Goal: Task Accomplishment & Management: Complete application form

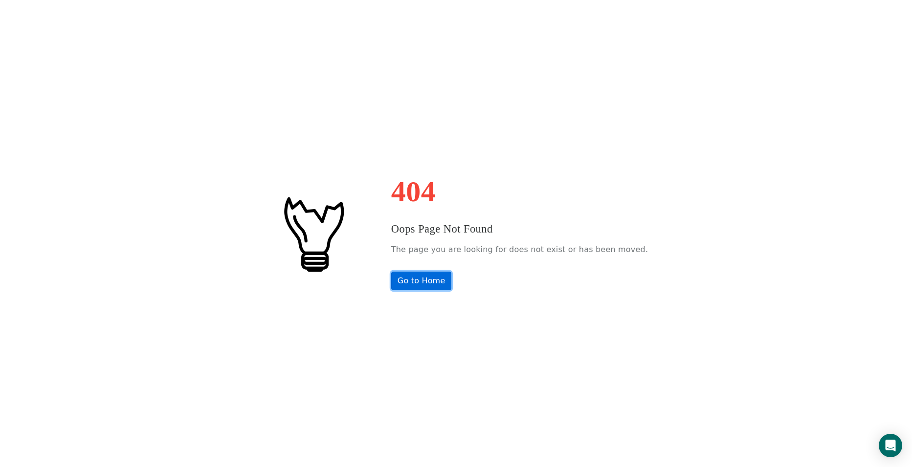
click at [429, 275] on link "Go to Home" at bounding box center [421, 281] width 61 height 19
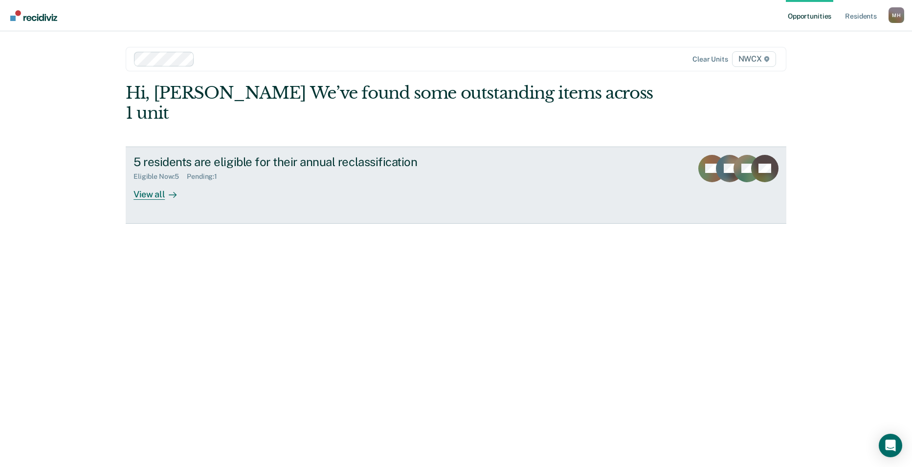
click at [158, 181] on div "View all" at bounding box center [160, 190] width 55 height 19
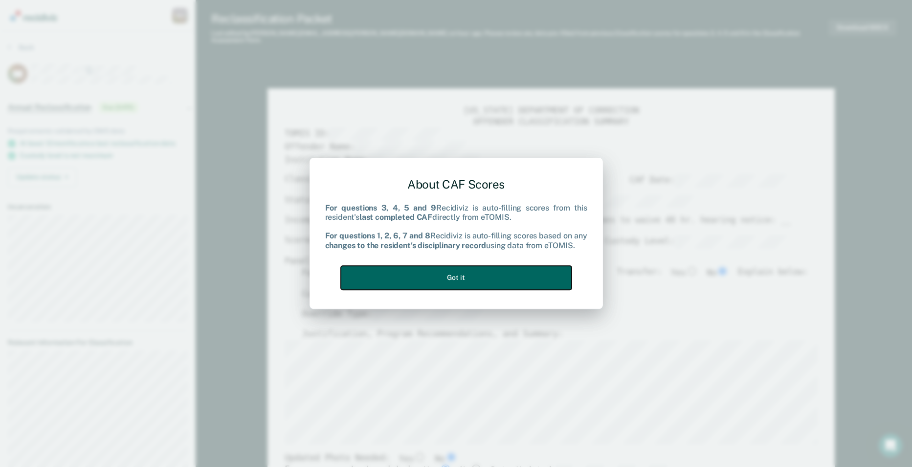
click at [524, 277] on button "Got it" at bounding box center [456, 278] width 231 height 24
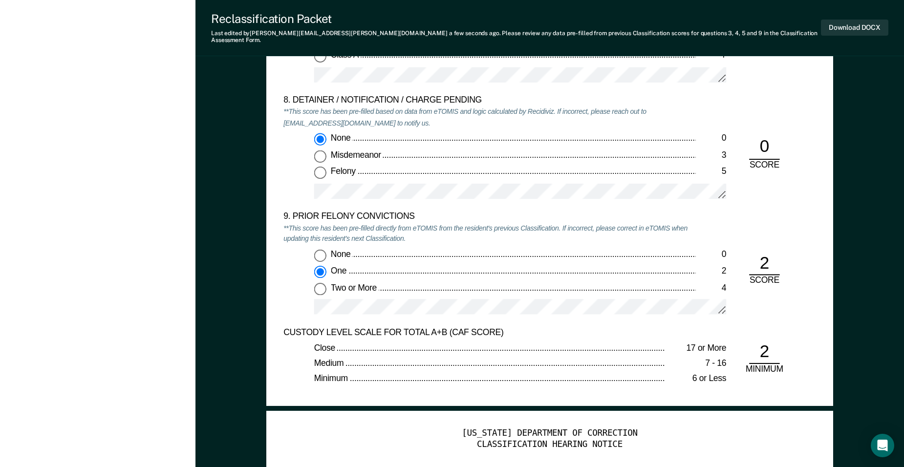
scroll to position [2004, 0]
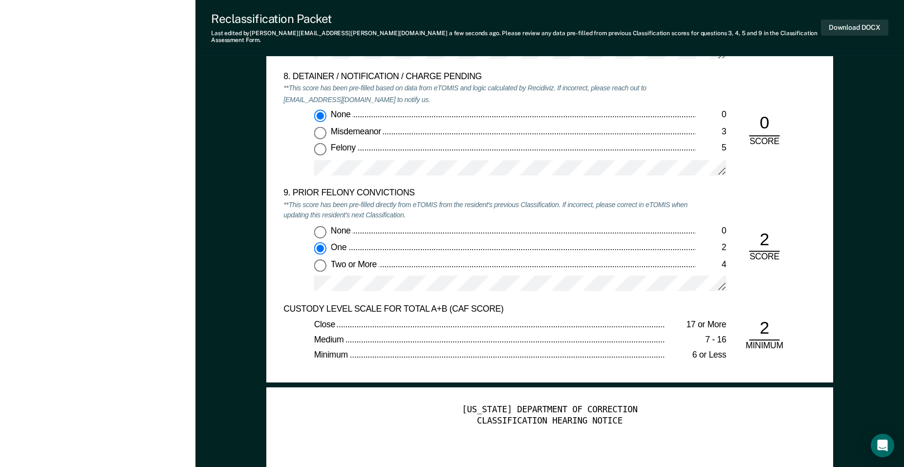
click at [323, 226] on input "None 0" at bounding box center [320, 232] width 12 height 12
type textarea "x"
radio input "true"
radio input "false"
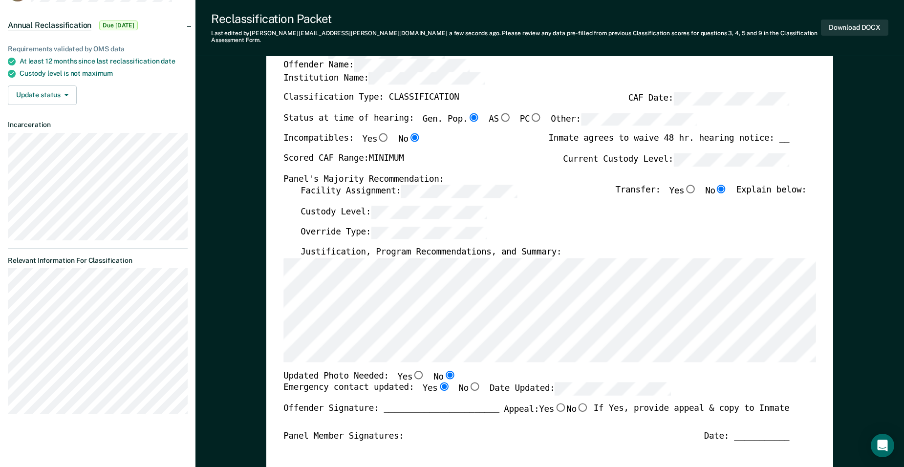
scroll to position [98, 0]
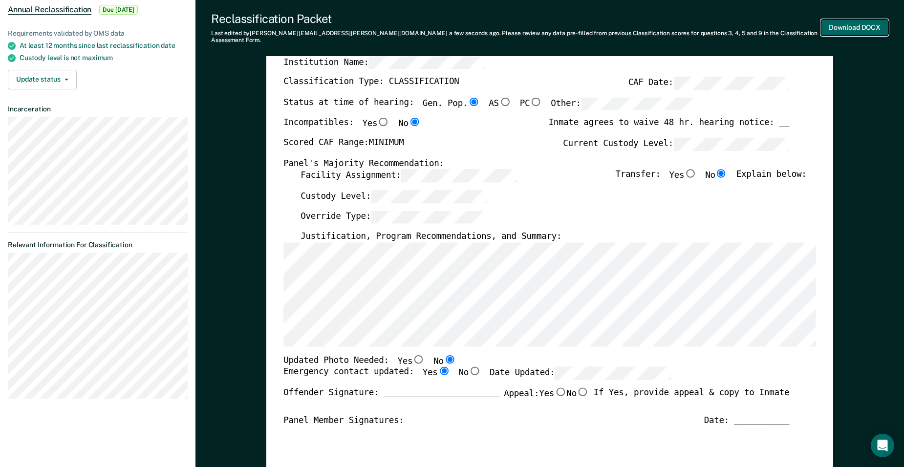
click at [858, 23] on button "Download DOCX" at bounding box center [854, 28] width 67 height 16
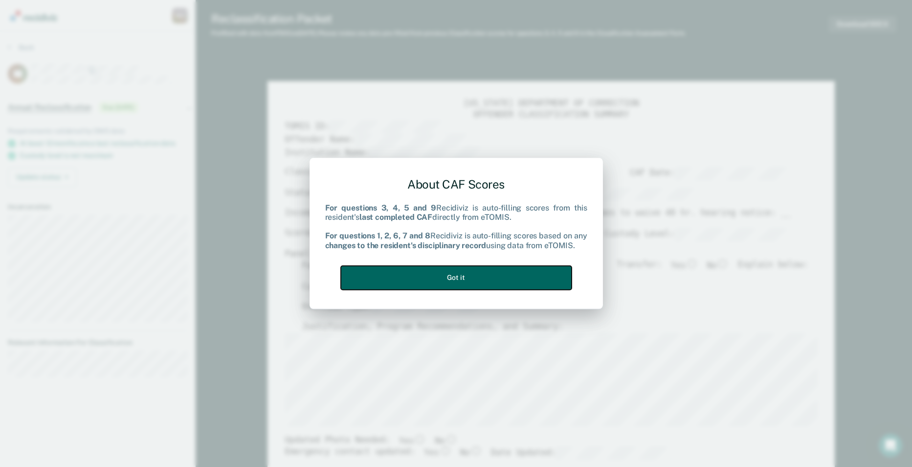
click at [518, 276] on button "Got it" at bounding box center [456, 278] width 231 height 24
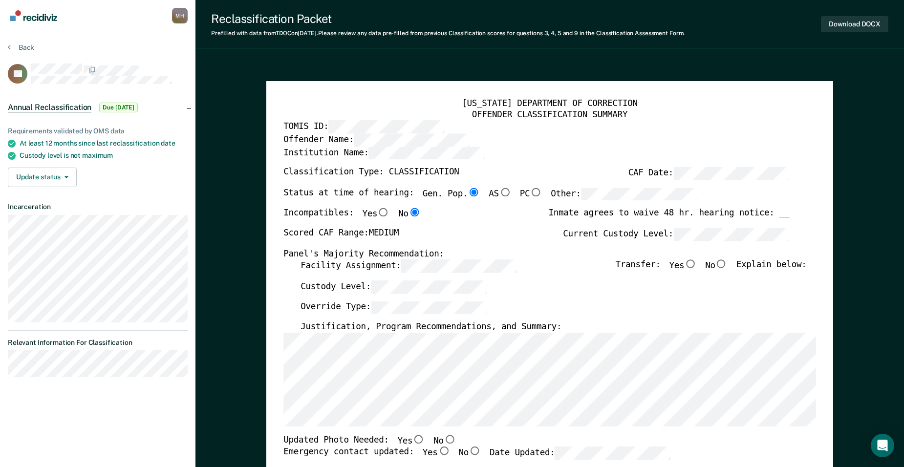
click at [727, 264] on input "No" at bounding box center [722, 264] width 12 height 9
type textarea "x"
radio input "true"
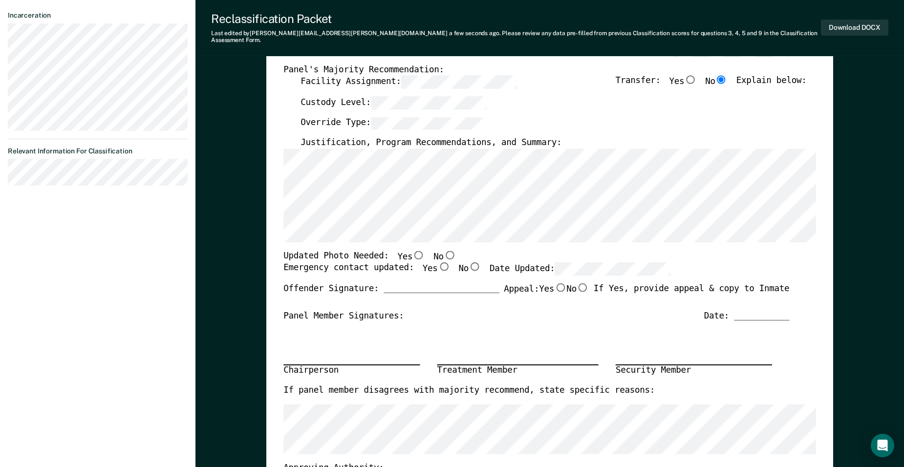
scroll to position [196, 0]
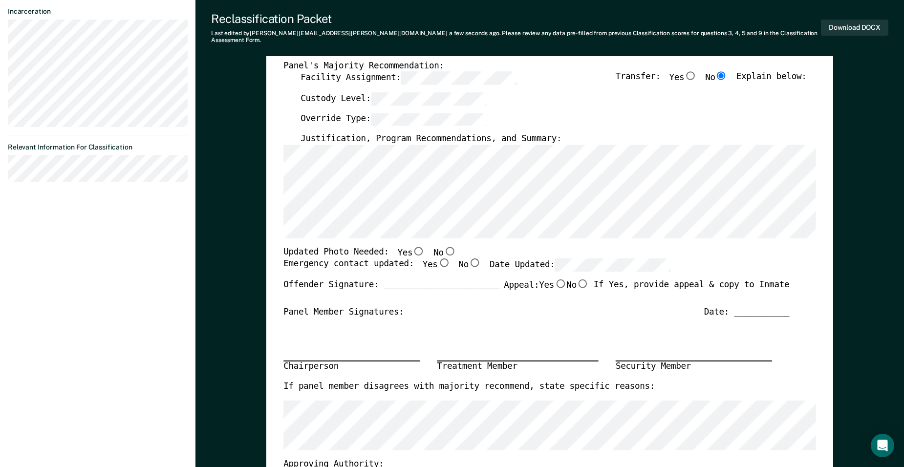
click at [444, 247] on input "No" at bounding box center [450, 251] width 12 height 9
type textarea "x"
radio input "true"
click at [438, 259] on input "Yes" at bounding box center [444, 263] width 12 height 9
type textarea "x"
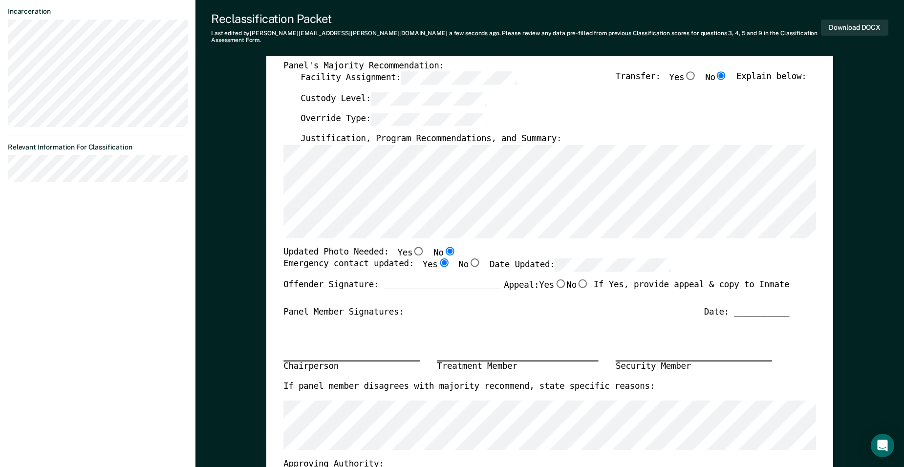
radio input "true"
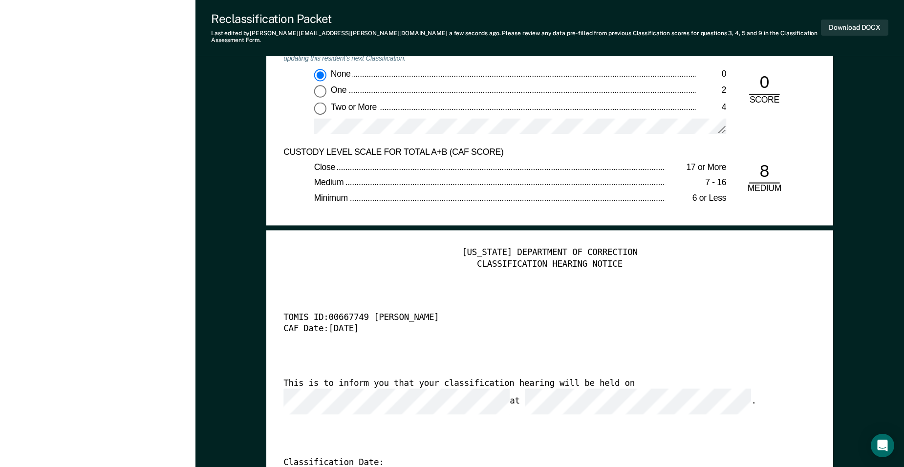
scroll to position [2200, 0]
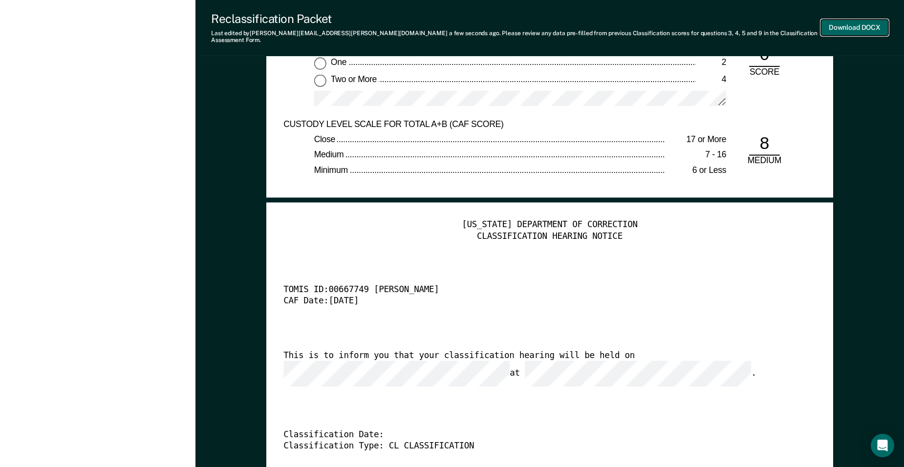
click at [859, 22] on button "Download DOCX" at bounding box center [854, 28] width 67 height 16
type textarea "x"
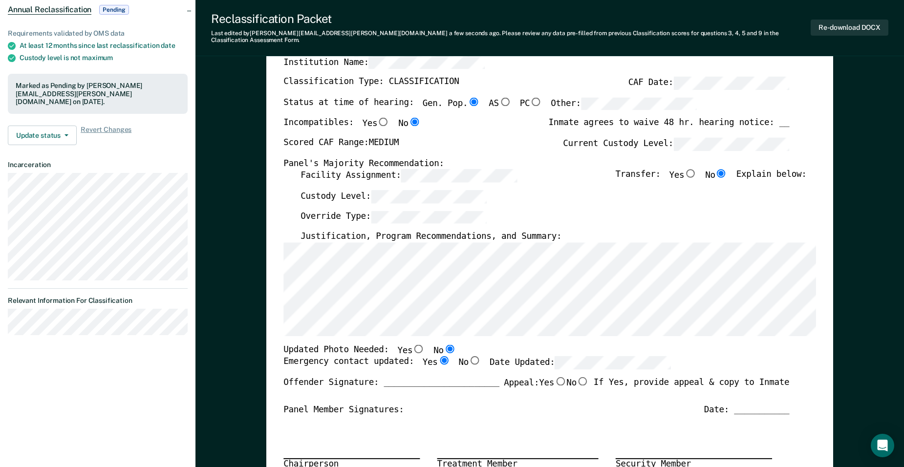
scroll to position [49, 0]
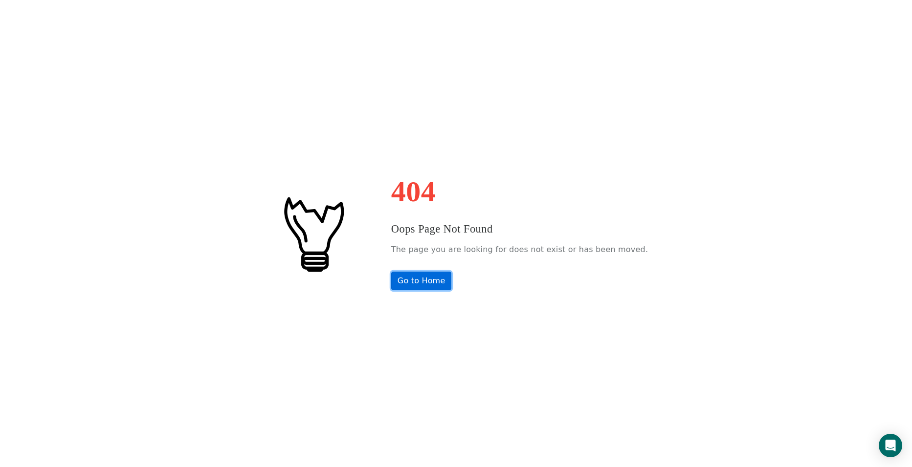
click at [427, 279] on link "Go to Home" at bounding box center [421, 281] width 61 height 19
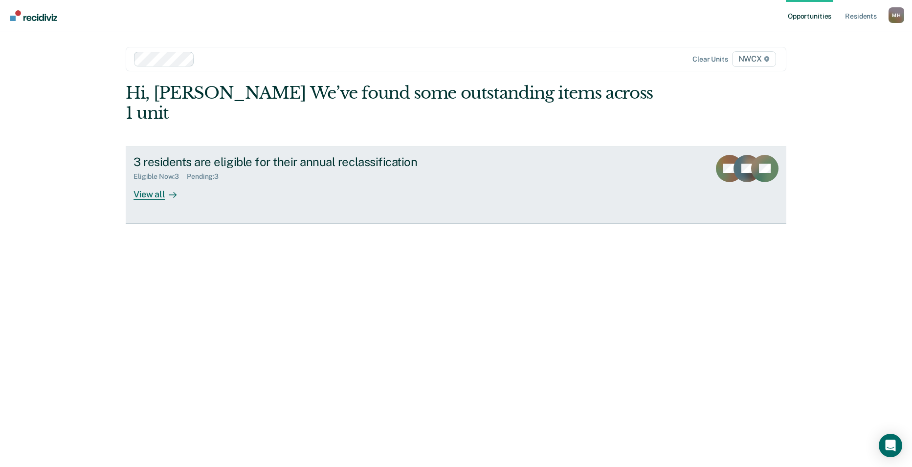
click at [162, 181] on div "View all" at bounding box center [160, 190] width 55 height 19
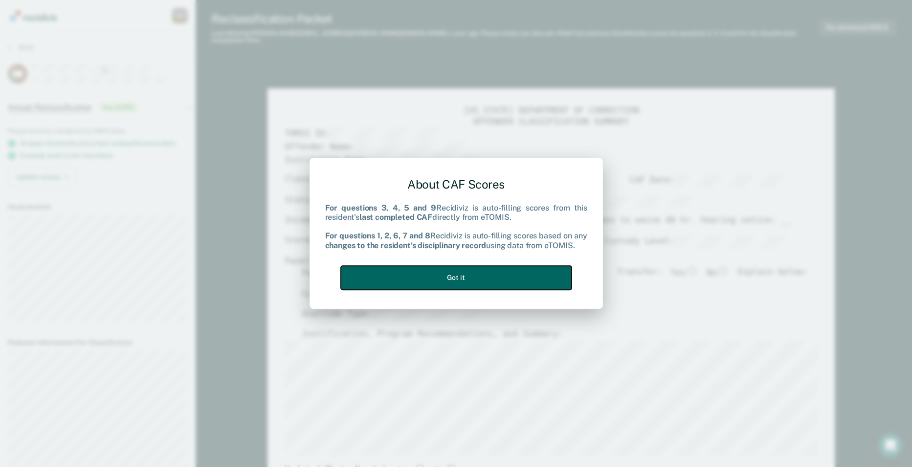
click at [491, 278] on button "Got it" at bounding box center [456, 278] width 231 height 24
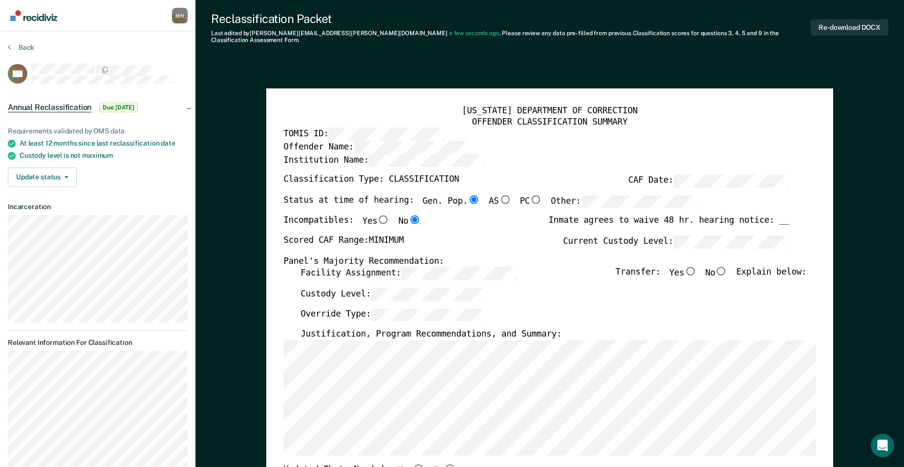
click at [728, 267] on input "No" at bounding box center [722, 271] width 12 height 9
type textarea "x"
radio input "true"
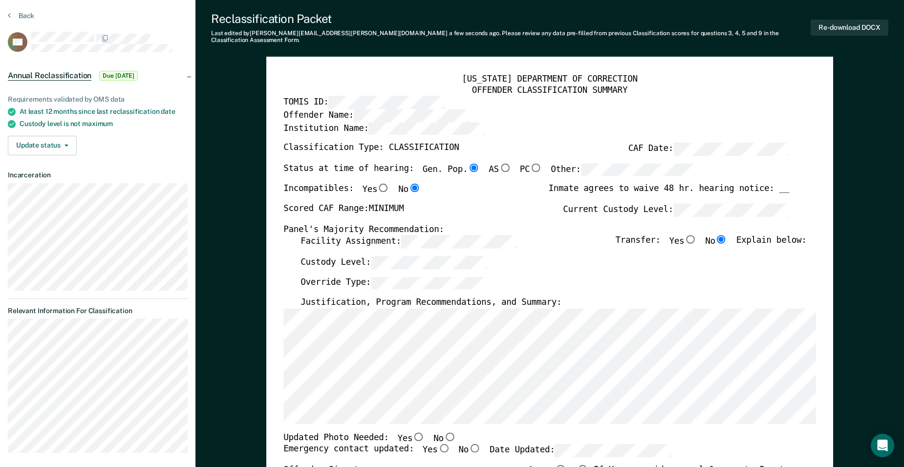
scroll to position [147, 0]
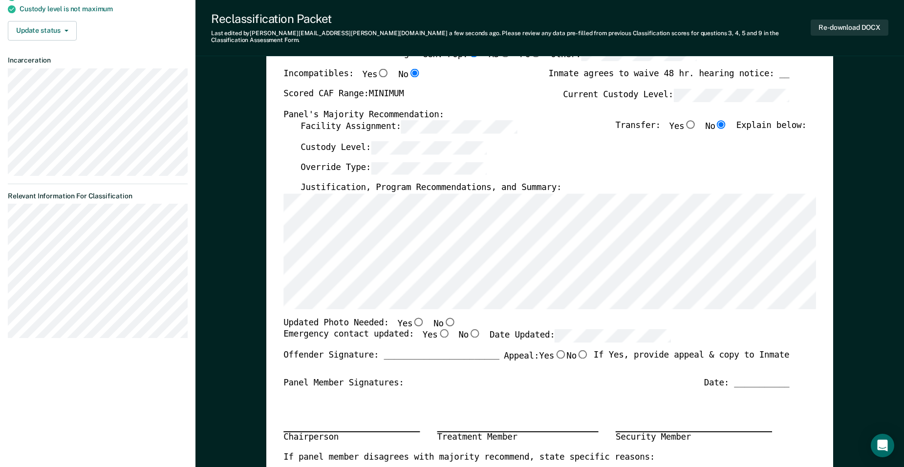
click at [444, 318] on input "No" at bounding box center [450, 322] width 12 height 9
type textarea "x"
radio input "true"
drag, startPoint x: 430, startPoint y: 326, endPoint x: 465, endPoint y: 327, distance: 35.2
click at [438, 329] on input "Yes" at bounding box center [444, 333] width 12 height 9
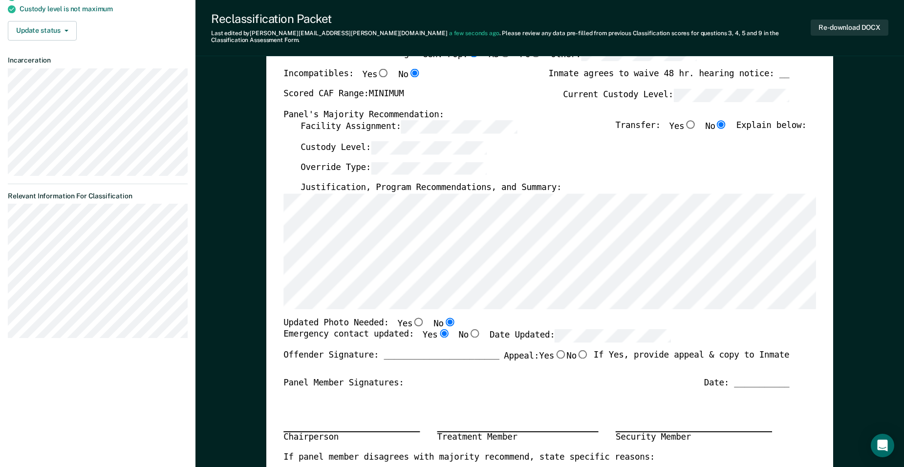
type textarea "x"
radio input "true"
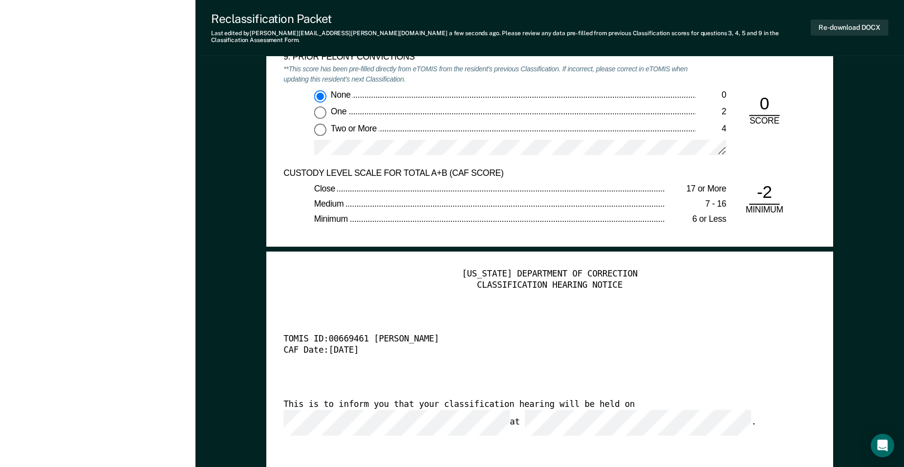
scroll to position [2297, 0]
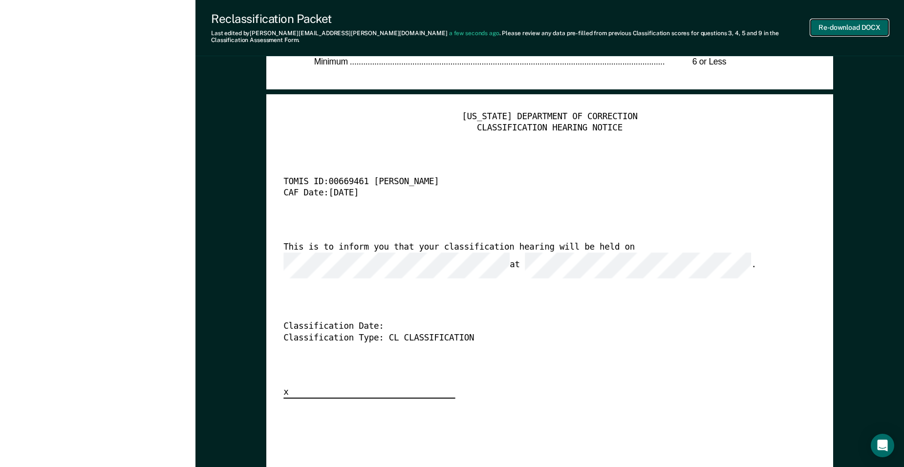
click at [849, 25] on button "Re-download DOCX" at bounding box center [850, 28] width 78 height 16
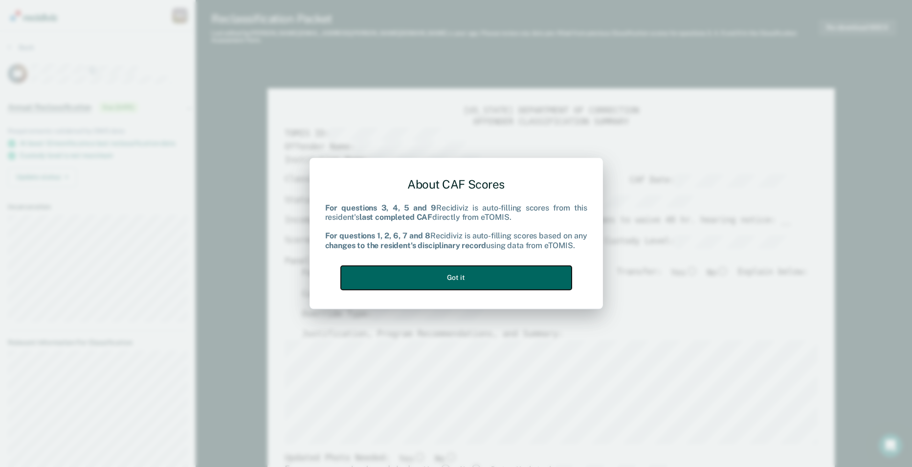
click at [459, 284] on button "Got it" at bounding box center [456, 278] width 231 height 24
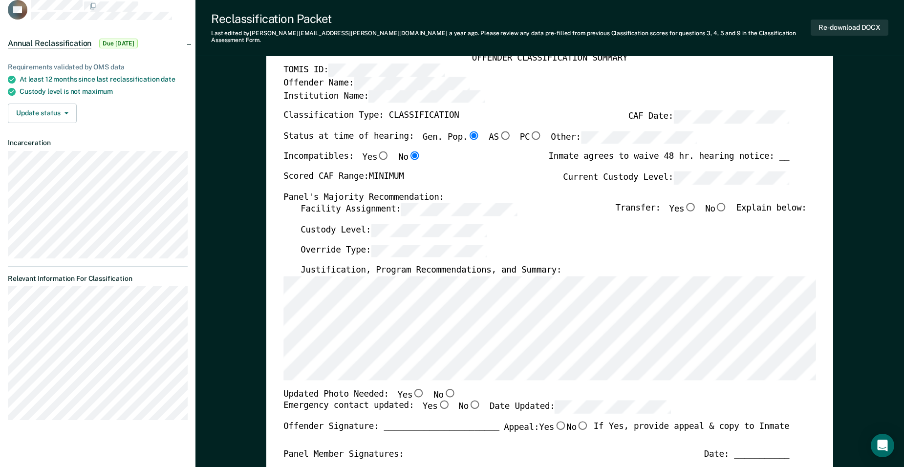
scroll to position [49, 0]
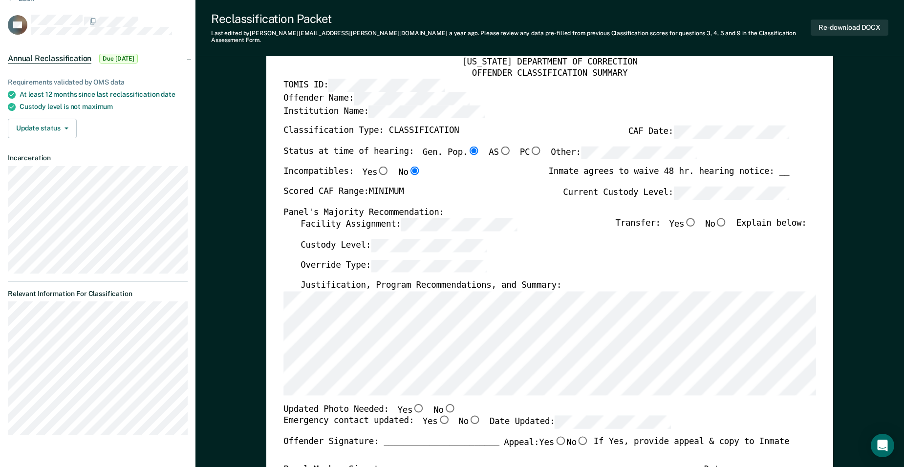
drag, startPoint x: 728, startPoint y: 214, endPoint x: 555, endPoint y: 221, distance: 173.2
click at [728, 218] on input "No" at bounding box center [722, 222] width 12 height 9
type textarea "x"
radio input "true"
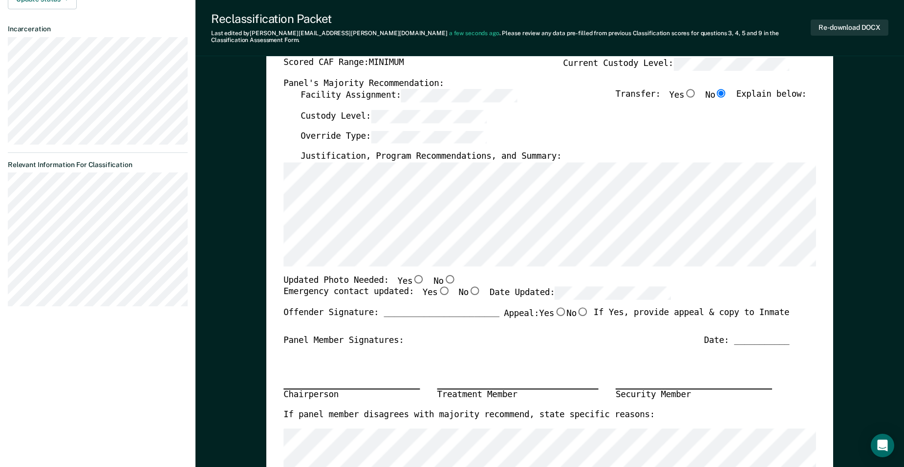
scroll to position [196, 0]
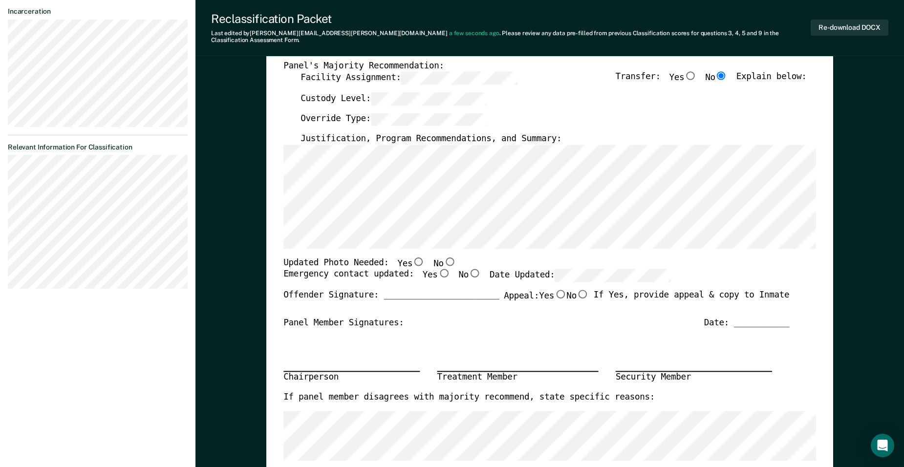
click at [444, 257] on input "No" at bounding box center [450, 261] width 12 height 9
type textarea "x"
radio input "true"
click at [438, 269] on input "Yes" at bounding box center [444, 273] width 12 height 9
type textarea "x"
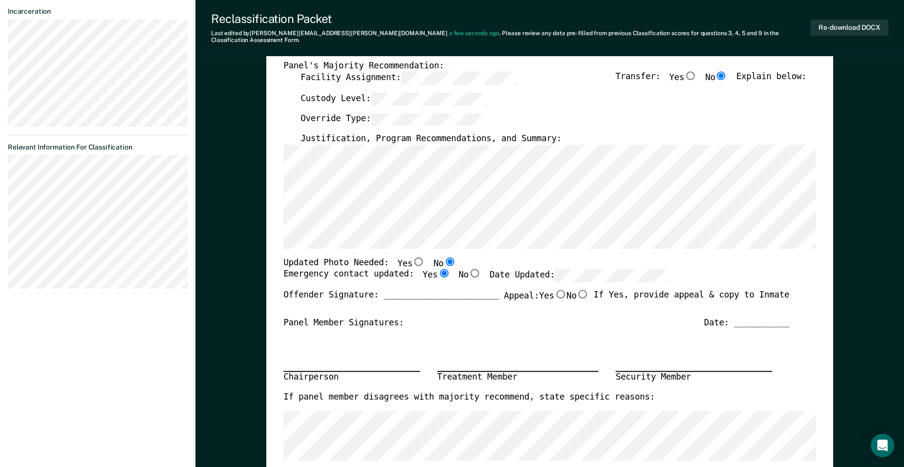
radio input "true"
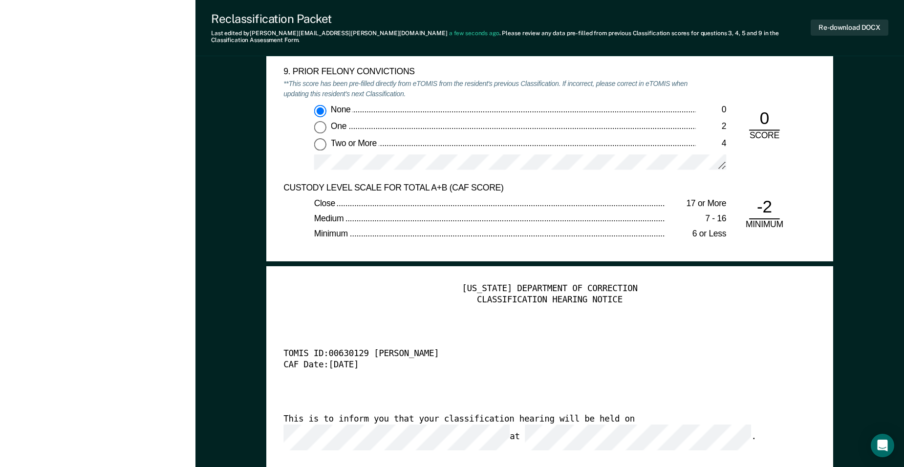
scroll to position [2248, 0]
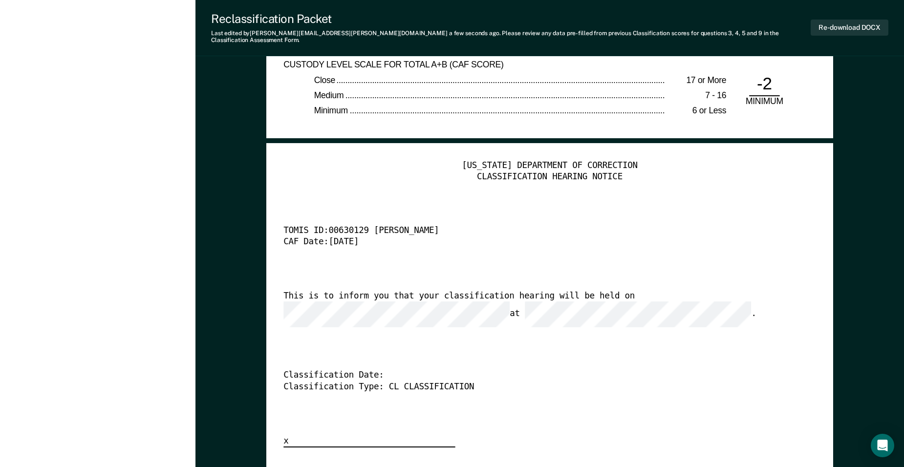
click at [639, 287] on div "[US_STATE] DEPARTMENT OF CORRECTION CLASSIFICATION HEARING NOTICE TOMIS ID: 006…" at bounding box center [550, 303] width 533 height 287
click at [865, 22] on button "Re-download DOCX" at bounding box center [850, 28] width 78 height 16
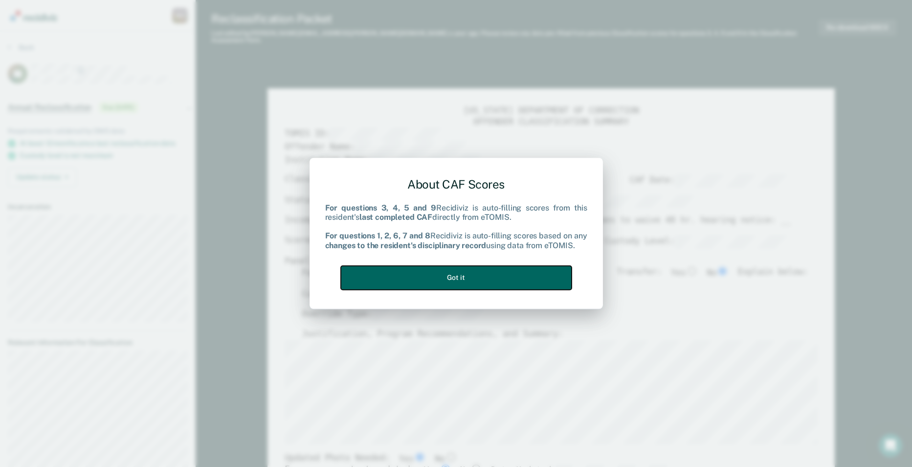
click at [515, 280] on button "Got it" at bounding box center [456, 278] width 231 height 24
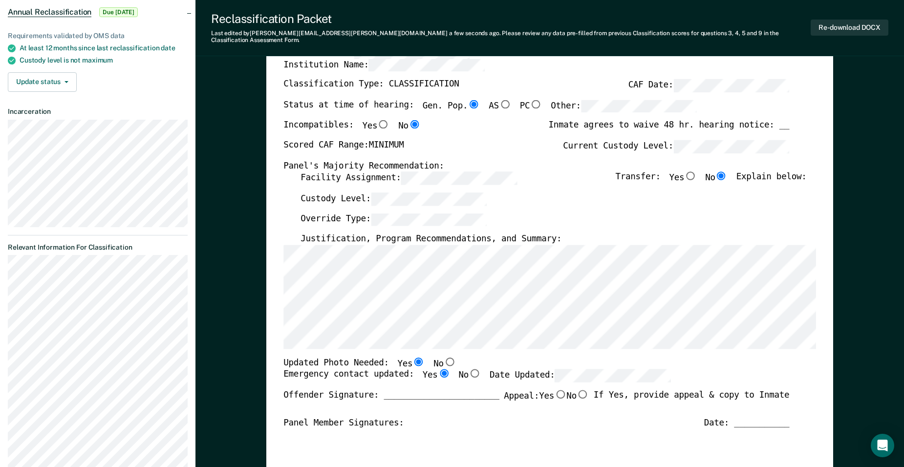
scroll to position [98, 0]
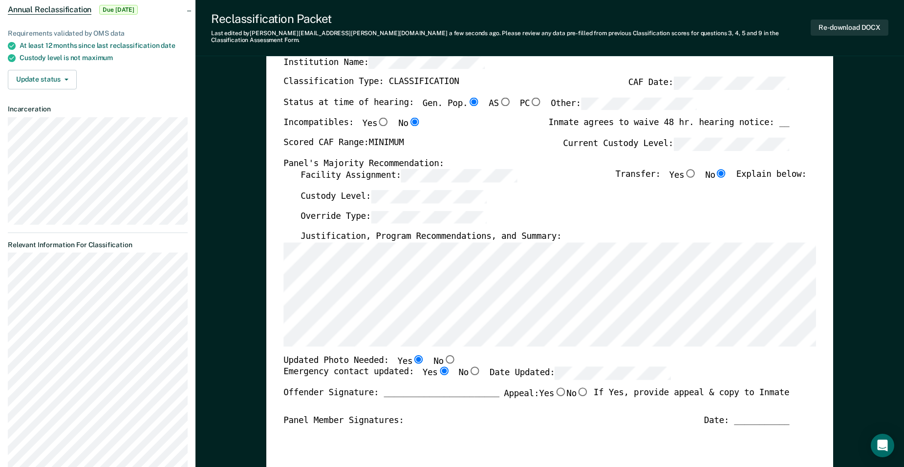
click at [444, 355] on input "No" at bounding box center [450, 359] width 12 height 9
type textarea "x"
radio input "false"
radio input "true"
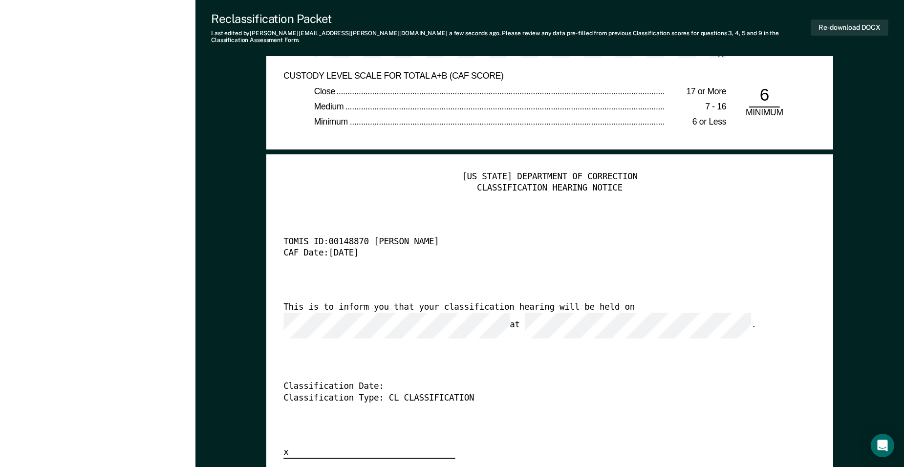
scroll to position [2248, 0]
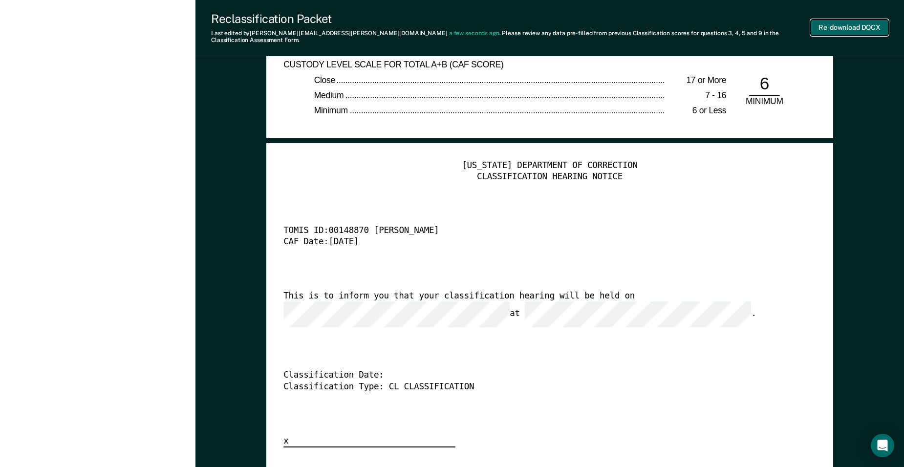
click at [853, 29] on button "Re-download DOCX" at bounding box center [850, 28] width 78 height 16
type textarea "x"
